Goal: Find specific fact: Find specific fact

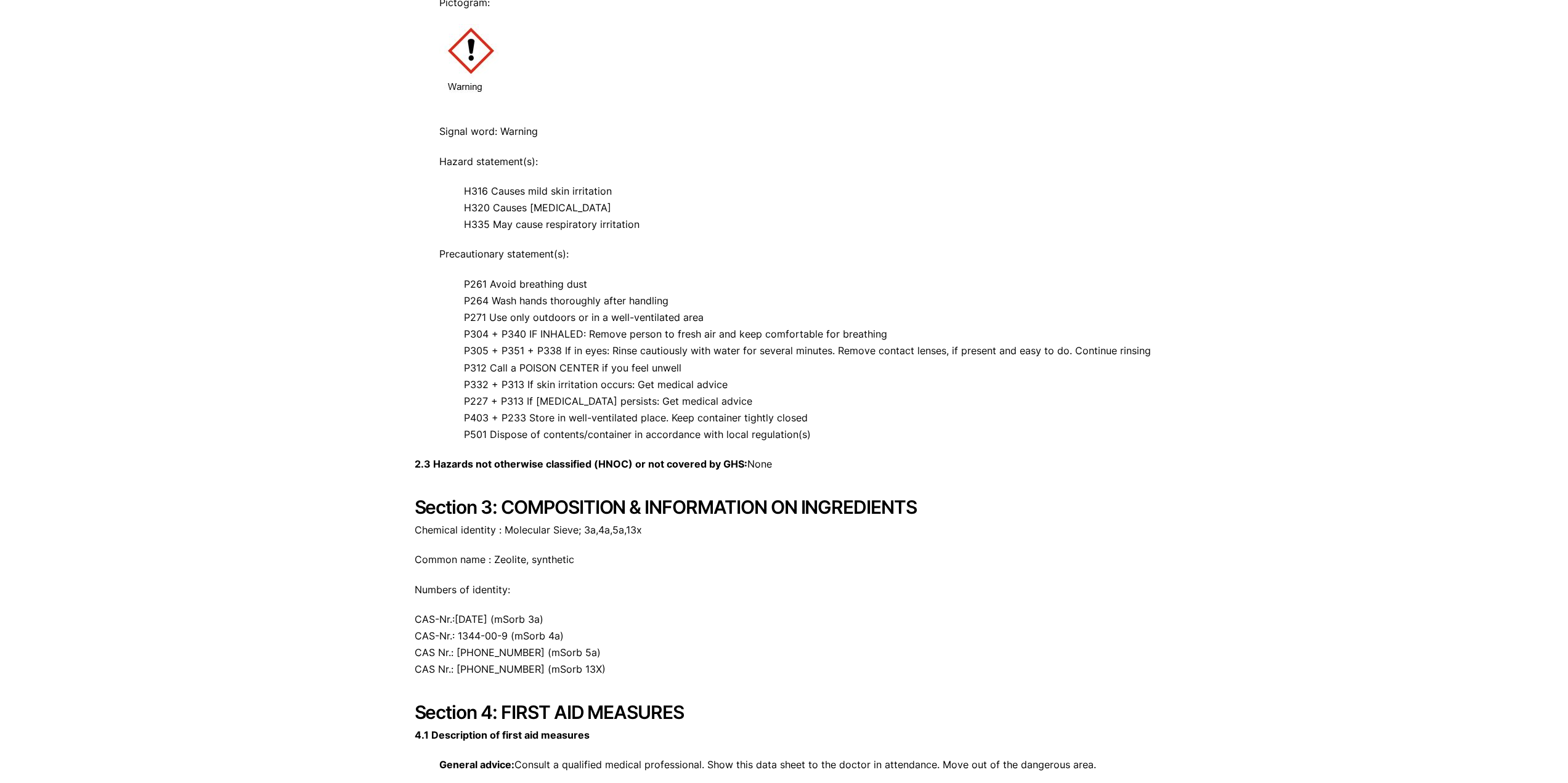
scroll to position [801, 0]
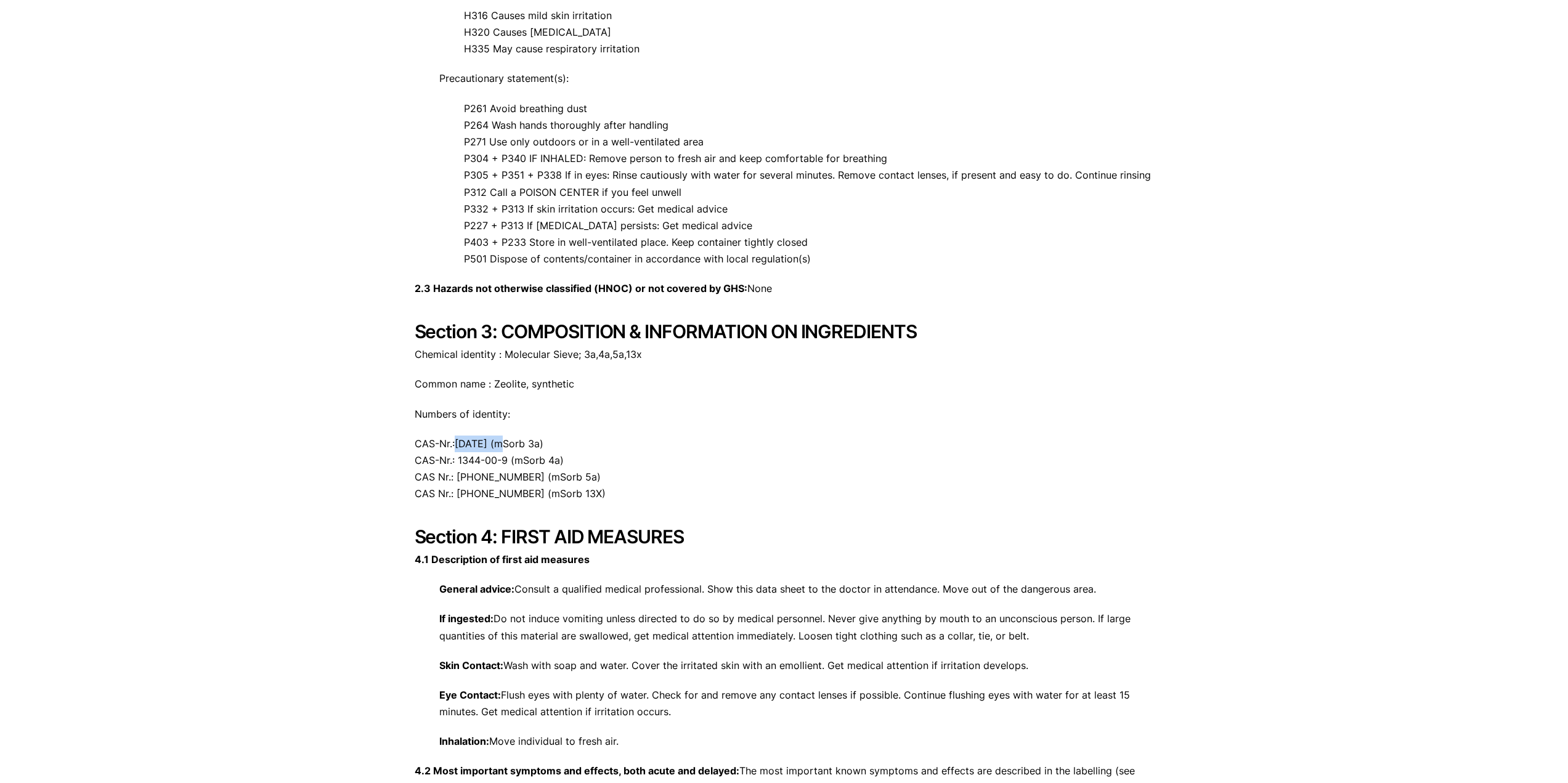
drag, startPoint x: 457, startPoint y: 441, endPoint x: 502, endPoint y: 442, distance: 45.0
click at [502, 442] on p "CAS-Nr.:[DATE] (mSorb 3a) CAS-Nr.: 1344-00-9 (mSorb 4a) CAS Nr.: [PHONE_NUMBER]…" at bounding box center [784, 469] width 740 height 67
copy p "[DATE]"
drag, startPoint x: 459, startPoint y: 456, endPoint x: 506, endPoint y: 458, distance: 47.0
click at [506, 458] on p "CAS-Nr.:[DATE] (mSorb 3a) CAS-Nr.: 1344-00-9 (mSorb 4a) CAS Nr.: [PHONE_NUMBER]…" at bounding box center [784, 469] width 740 height 67
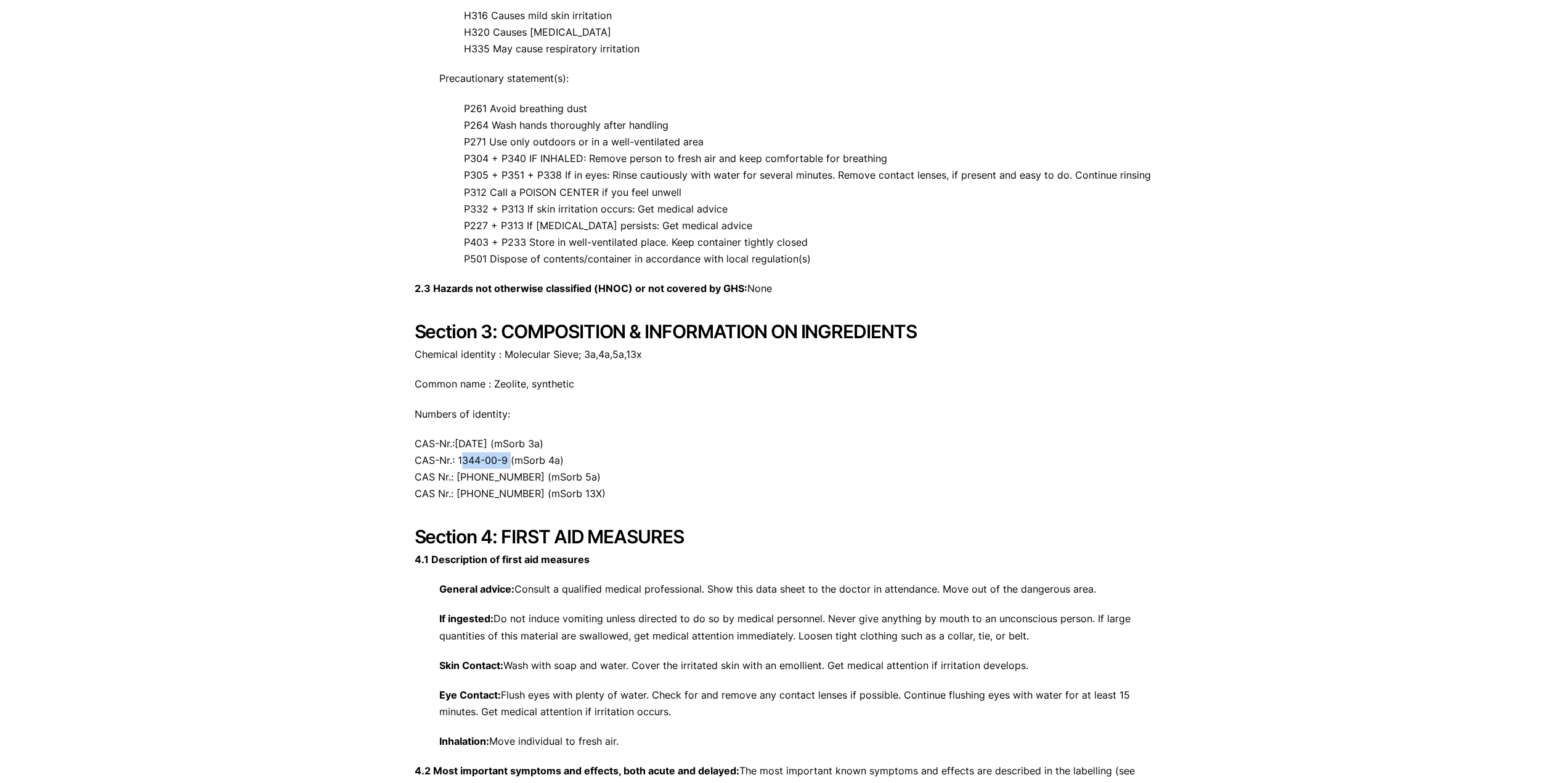
copy p "1344-00-9"
drag, startPoint x: 510, startPoint y: 474, endPoint x: 459, endPoint y: 473, distance: 51.0
click at [459, 473] on p "CAS-Nr.:[DATE] (mSorb 3a) CAS-Nr.: 1344-00-9 (mSorb 4a) CAS Nr.: [PHONE_NUMBER]…" at bounding box center [784, 469] width 740 height 67
copy p "[PHONE_NUMBER]"
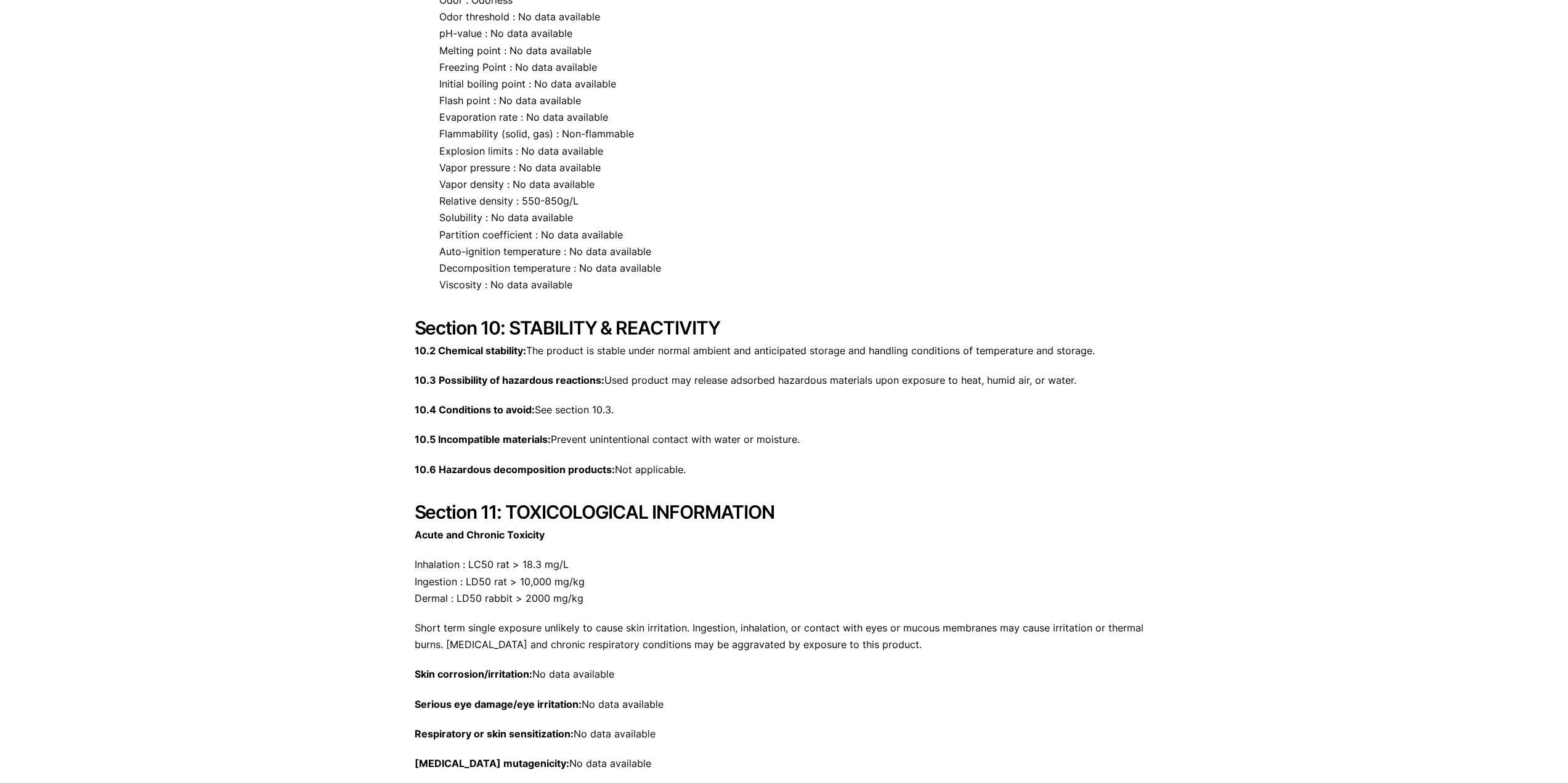
scroll to position [2588, 0]
